Goal: Task Accomplishment & Management: Manage account settings

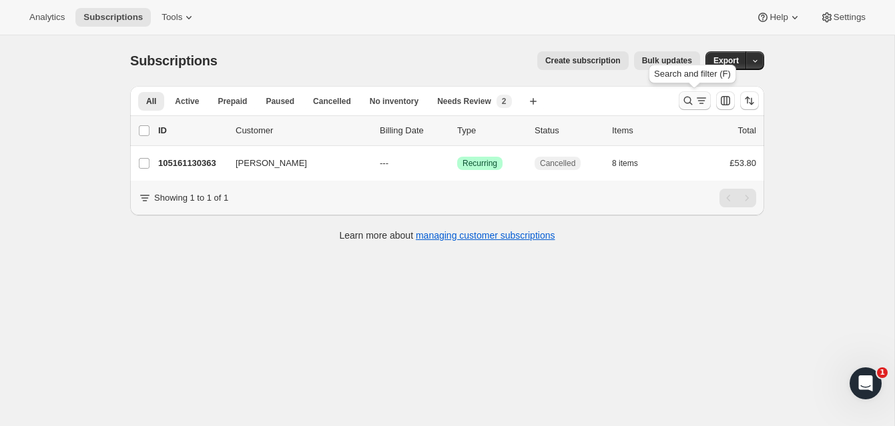
click at [685, 95] on icon "Search and filter results" at bounding box center [687, 100] width 13 height 13
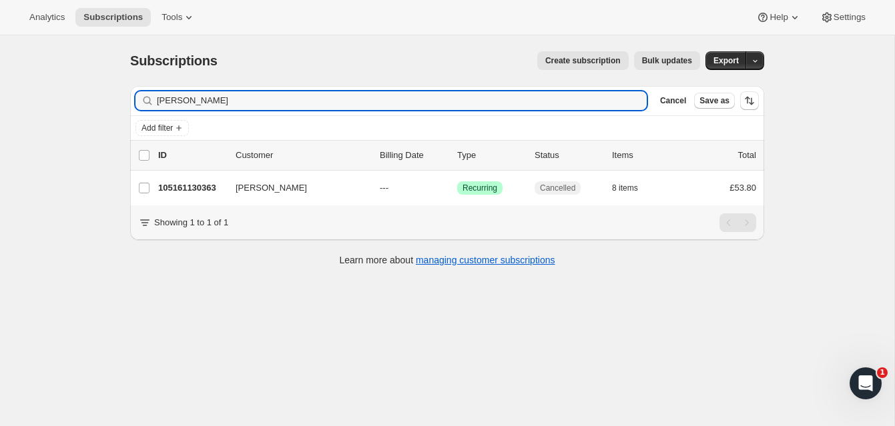
drag, startPoint x: 214, startPoint y: 103, endPoint x: 141, endPoint y: 91, distance: 73.6
click at [139, 91] on div "Carole Ward Clear" at bounding box center [390, 100] width 511 height 19
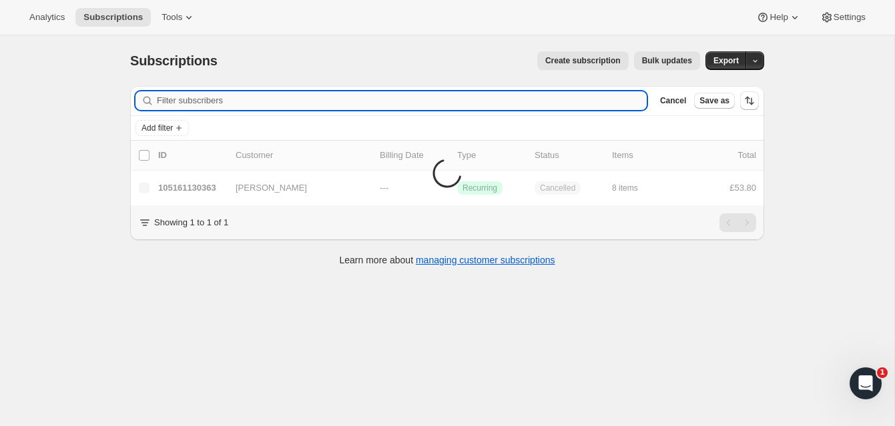
click at [169, 101] on input "Filter subscribers" at bounding box center [402, 100] width 490 height 19
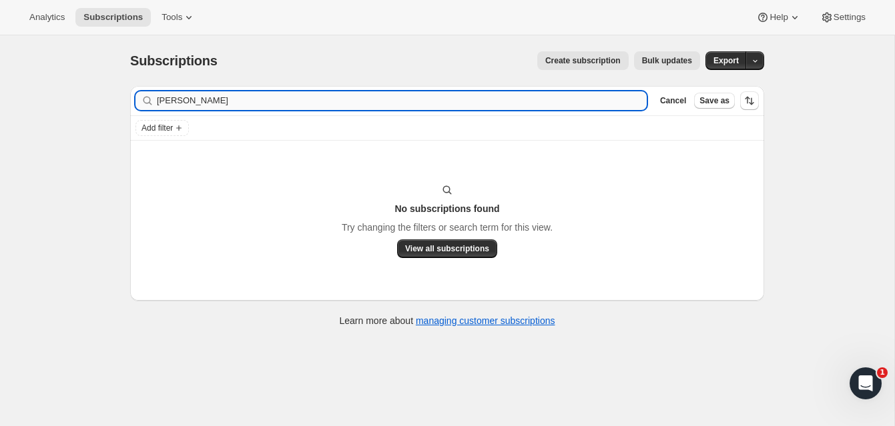
type input "amy sheppard"
drag, startPoint x: 213, startPoint y: 103, endPoint x: 149, endPoint y: 101, distance: 64.1
click at [149, 101] on div "amy sheppard Clear" at bounding box center [390, 100] width 511 height 19
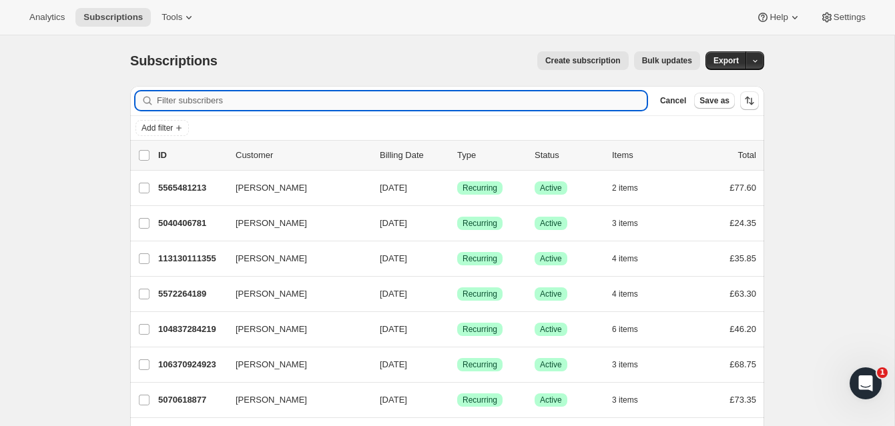
click at [177, 102] on input "Filter subscribers" at bounding box center [402, 100] width 490 height 19
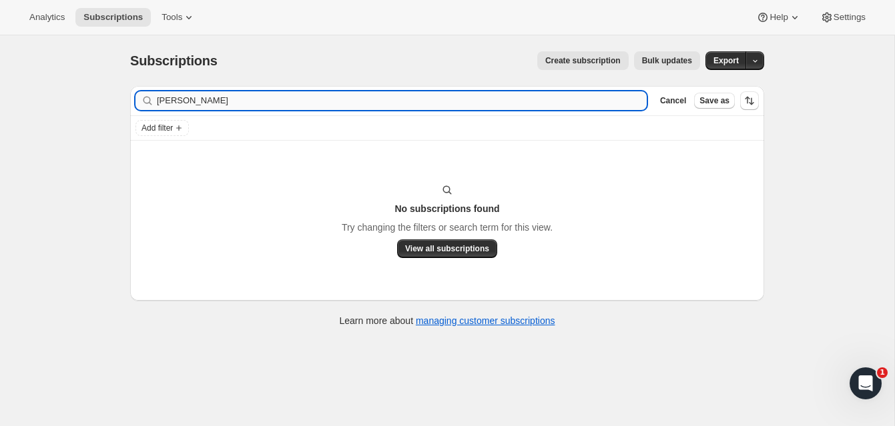
click at [204, 103] on input "shepard" at bounding box center [402, 100] width 490 height 19
click at [175, 101] on input "shepard" at bounding box center [402, 100] width 490 height 19
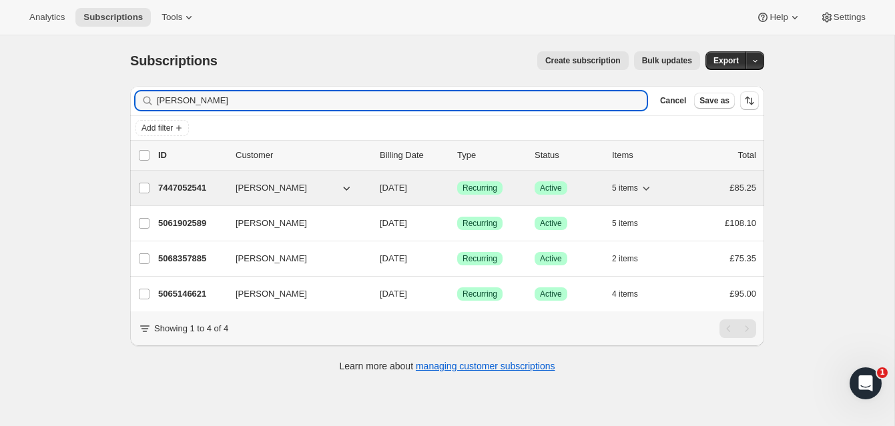
type input "sheppard"
click at [196, 186] on p "7447052541" at bounding box center [191, 187] width 67 height 13
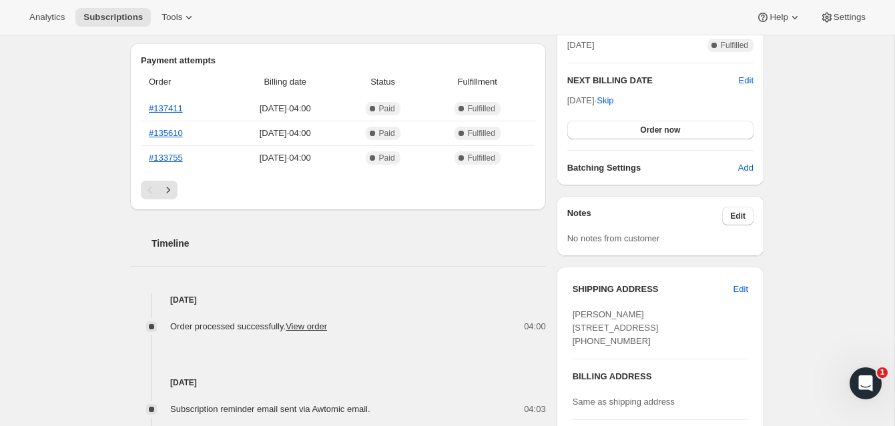
scroll to position [346, 0]
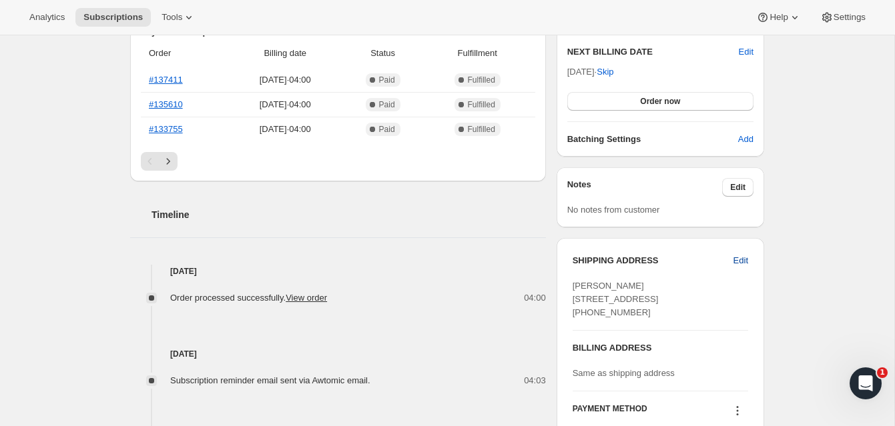
click at [741, 258] on span "Edit" at bounding box center [740, 260] width 15 height 13
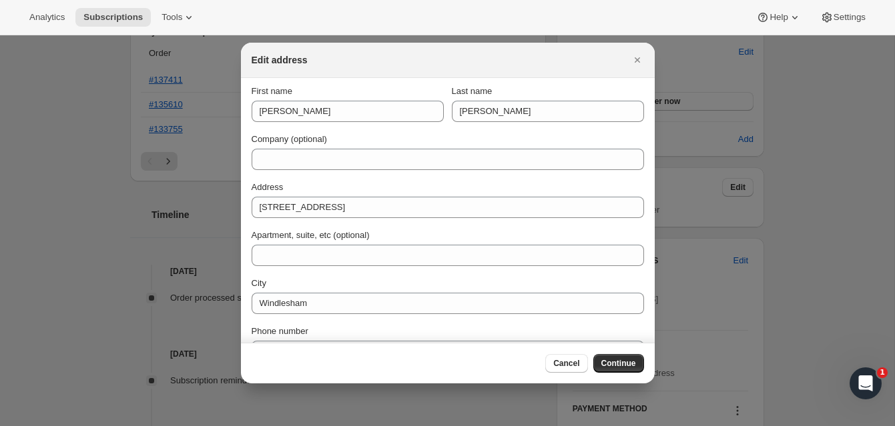
scroll to position [0, 0]
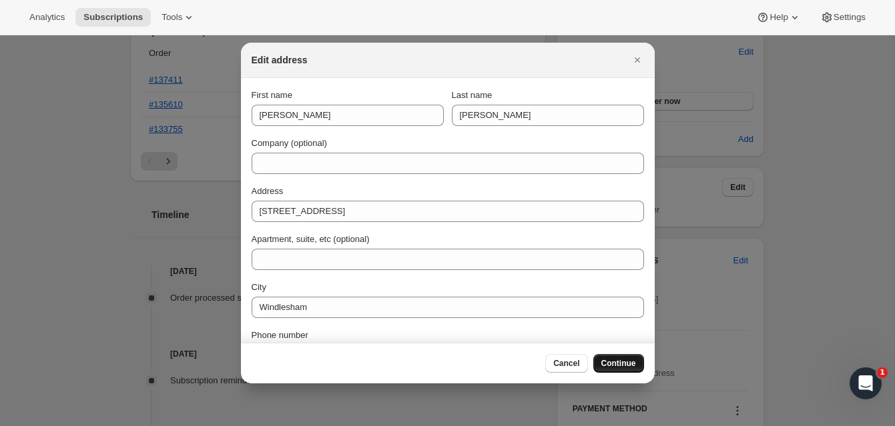
click at [621, 362] on span "Continue" at bounding box center [618, 363] width 35 height 11
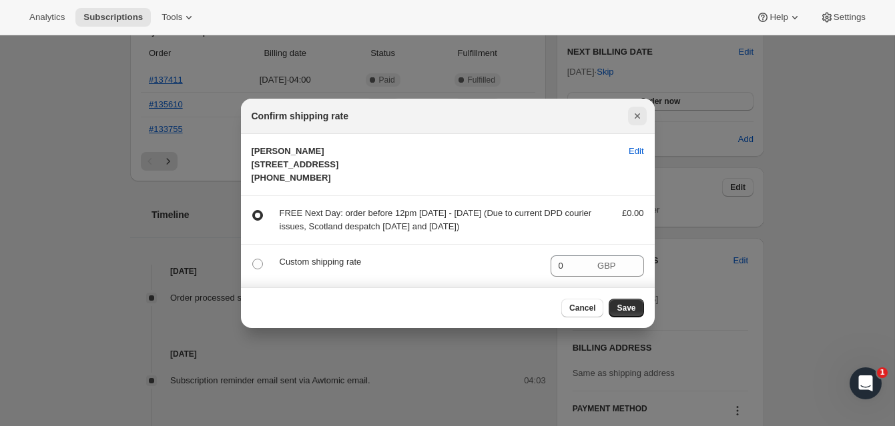
click at [639, 109] on icon "Close" at bounding box center [637, 115] width 13 height 13
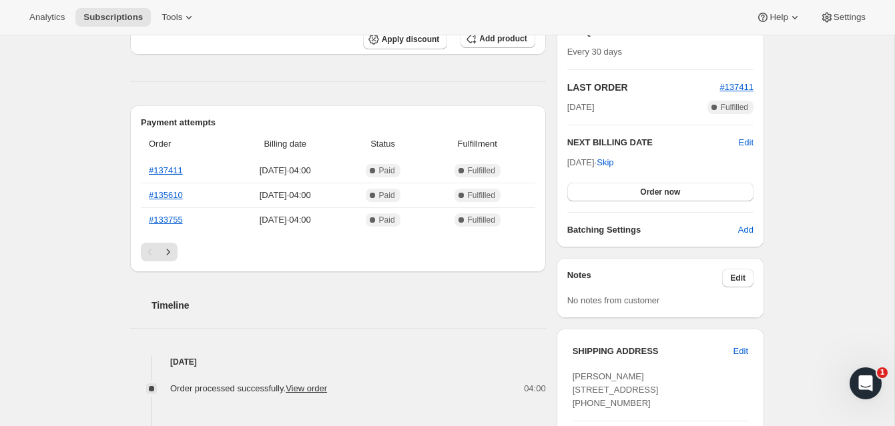
scroll to position [9, 0]
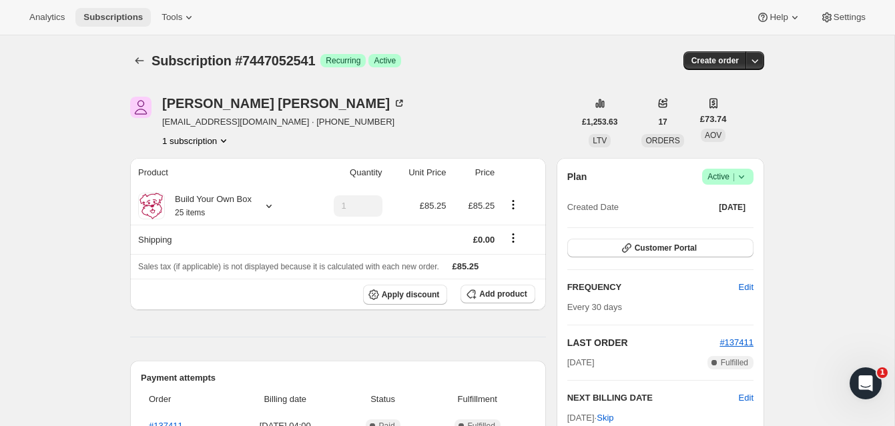
click at [127, 15] on span "Subscriptions" at bounding box center [112, 17] width 59 height 11
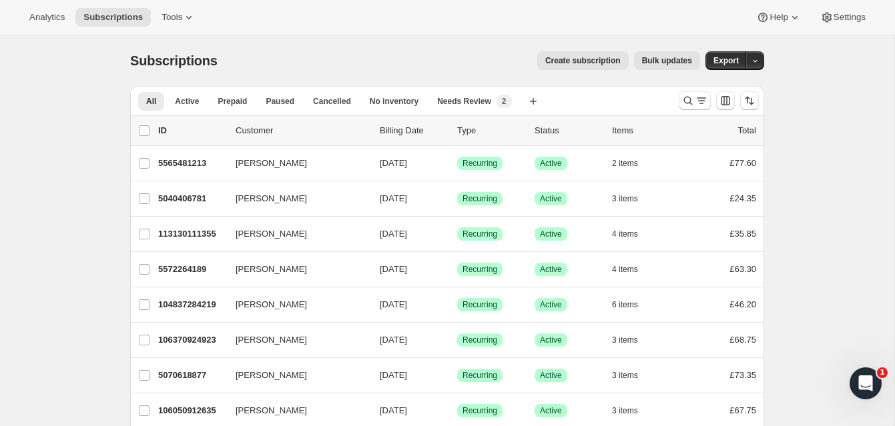
scroll to position [21, 0]
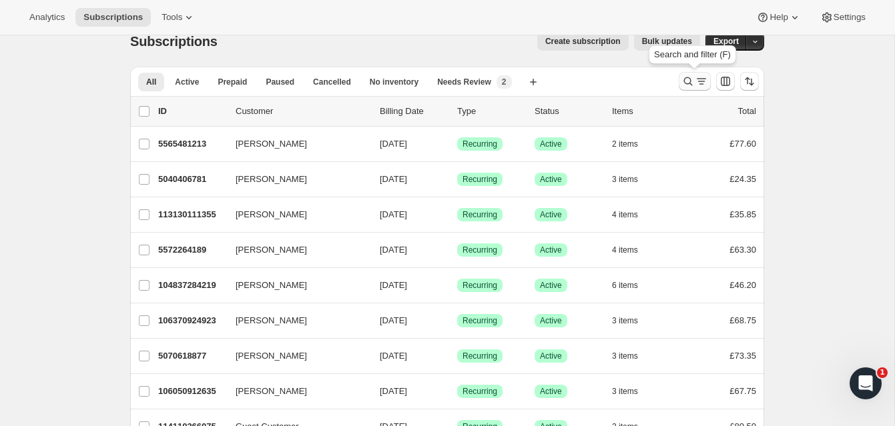
click at [687, 78] on icon "Search and filter results" at bounding box center [687, 81] width 13 height 13
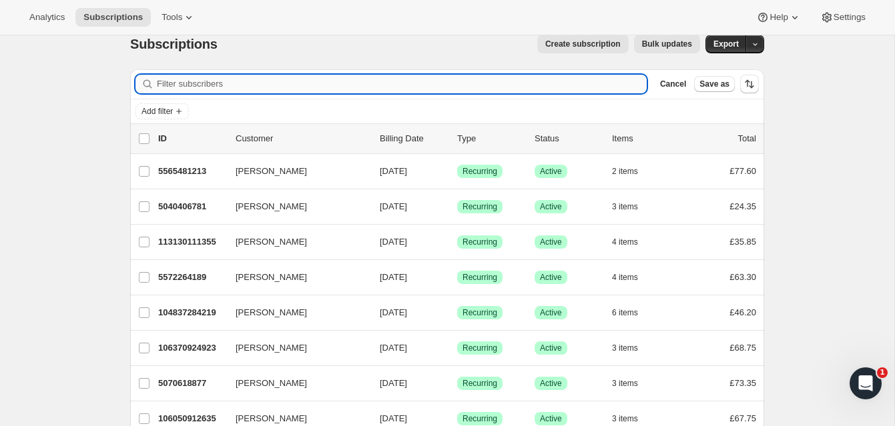
click at [332, 81] on input "Filter subscribers" at bounding box center [402, 84] width 490 height 19
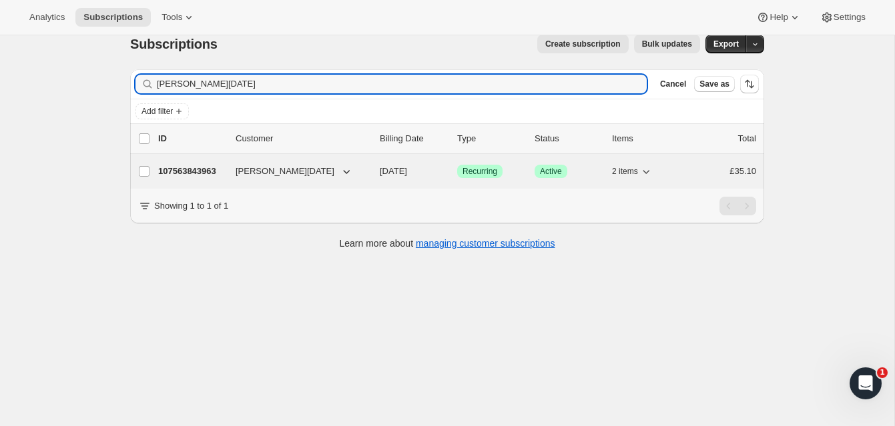
type input "[PERSON_NAME][DATE]"
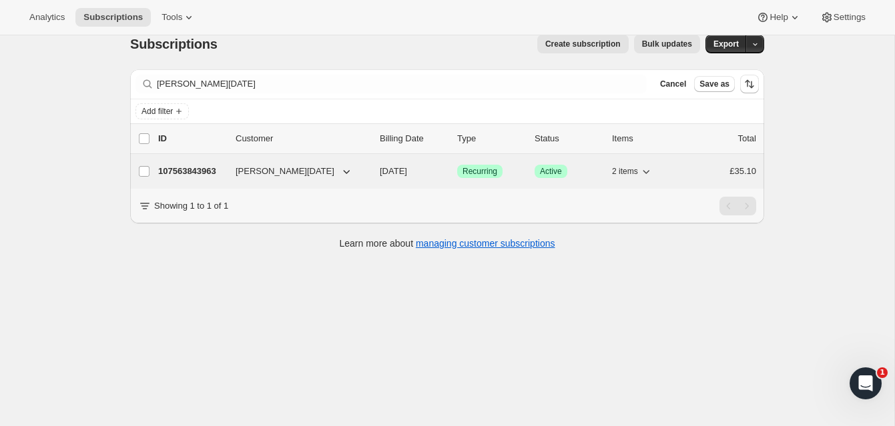
click at [202, 165] on p "107563843963" at bounding box center [191, 171] width 67 height 13
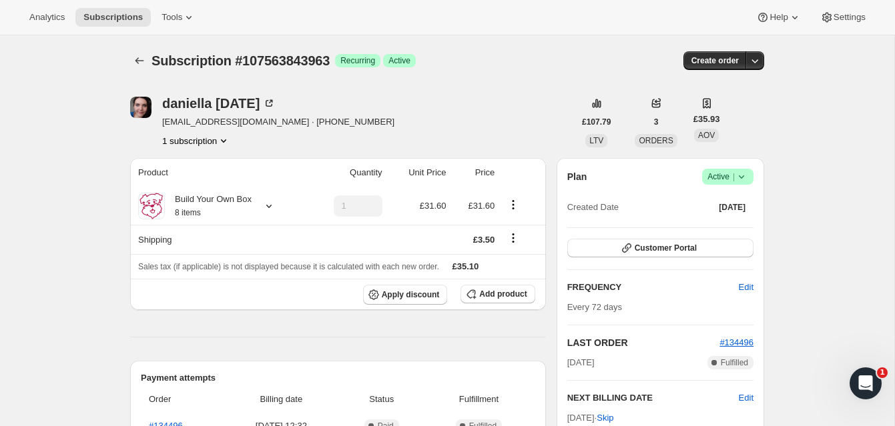
click at [721, 173] on span "Active |" at bounding box center [727, 176] width 41 height 13
click at [723, 225] on span "Cancel subscription" at bounding box center [723, 226] width 75 height 10
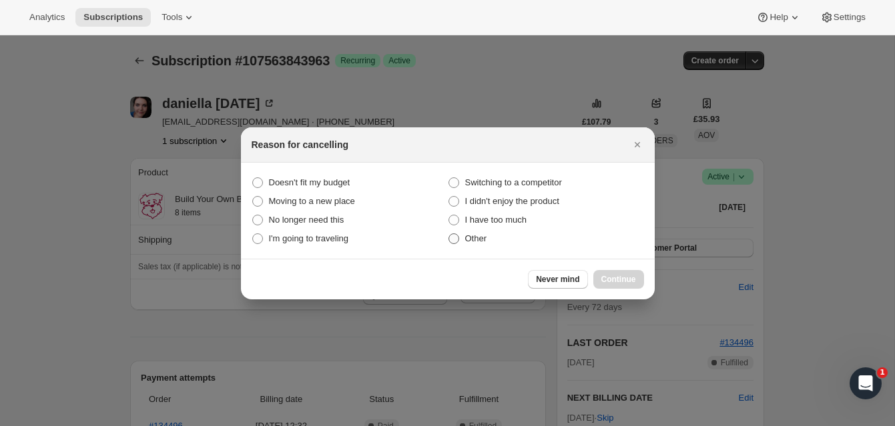
click at [456, 242] on span ":reu:" at bounding box center [453, 239] width 11 height 11
click at [449, 234] on input "Other" at bounding box center [448, 234] width 1 height 1
radio input "true"
click at [631, 275] on span "Continue" at bounding box center [618, 279] width 35 height 11
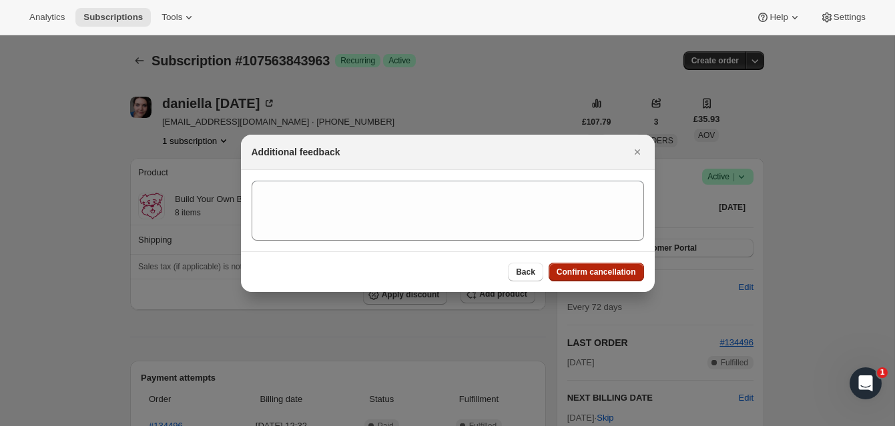
click at [618, 270] on span "Confirm cancellation" at bounding box center [596, 272] width 79 height 11
